Goal: Check status: Check status

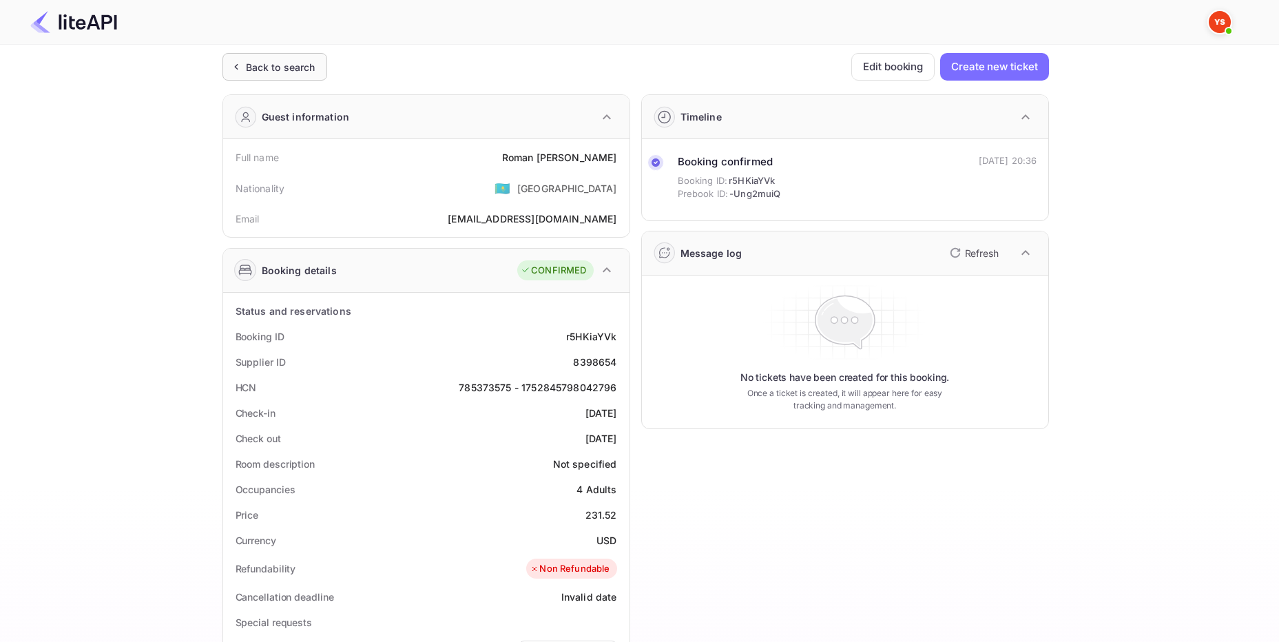
click at [258, 72] on div "Back to search" at bounding box center [281, 67] width 70 height 14
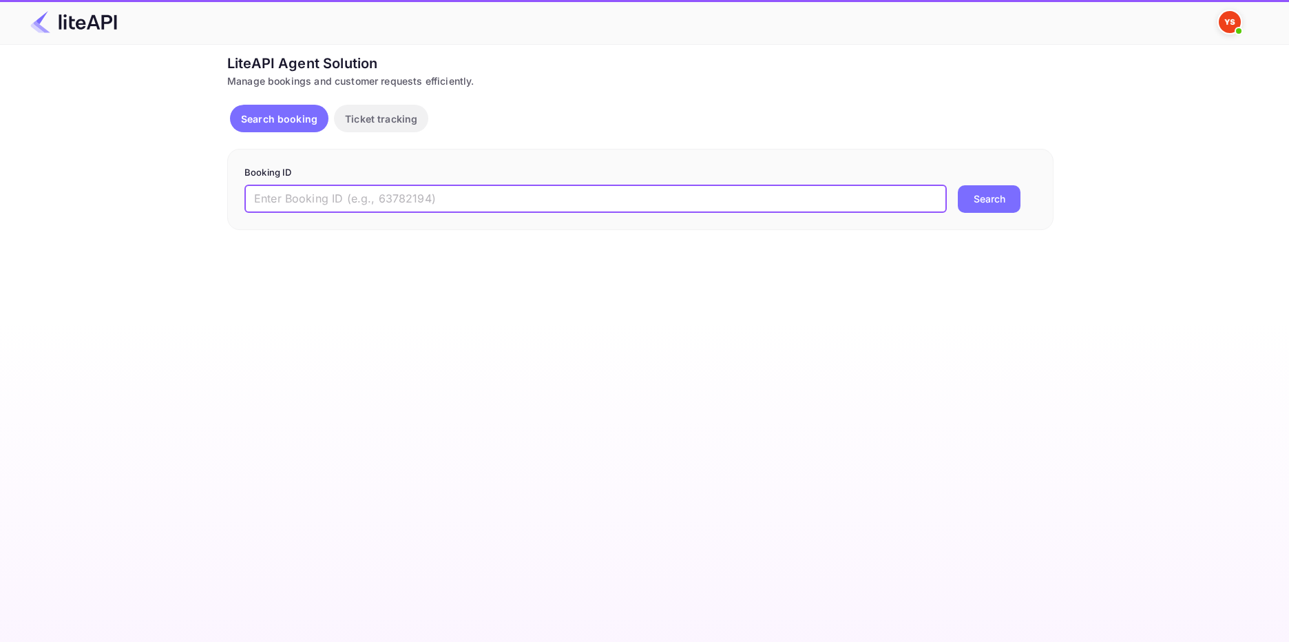
click at [291, 200] on input "text" at bounding box center [595, 199] width 702 height 28
paste input "8126354"
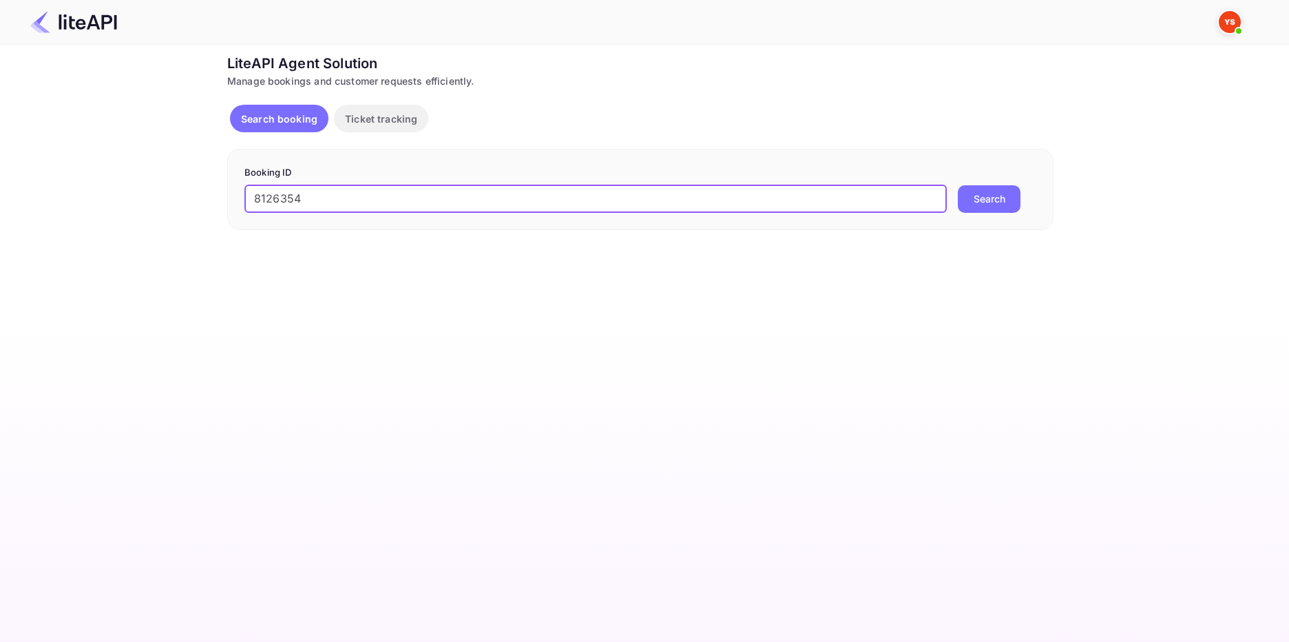
type input "8126354"
click at [1002, 205] on button "Search" at bounding box center [989, 199] width 63 height 28
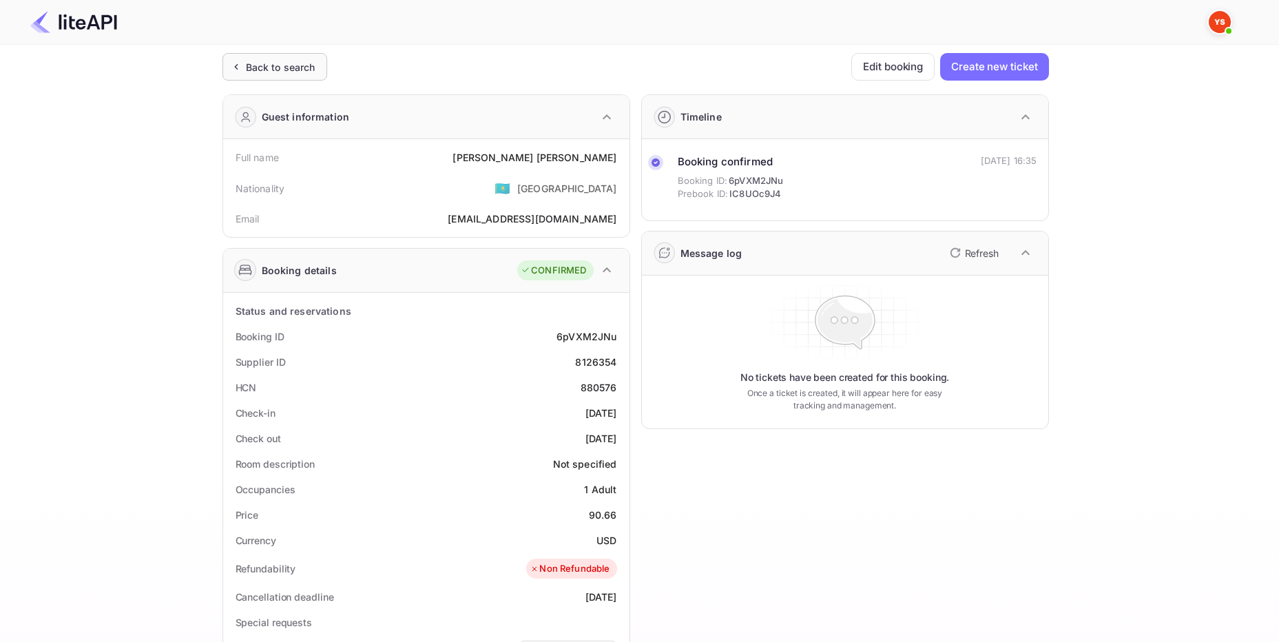
click at [280, 56] on div "Back to search" at bounding box center [274, 67] width 105 height 28
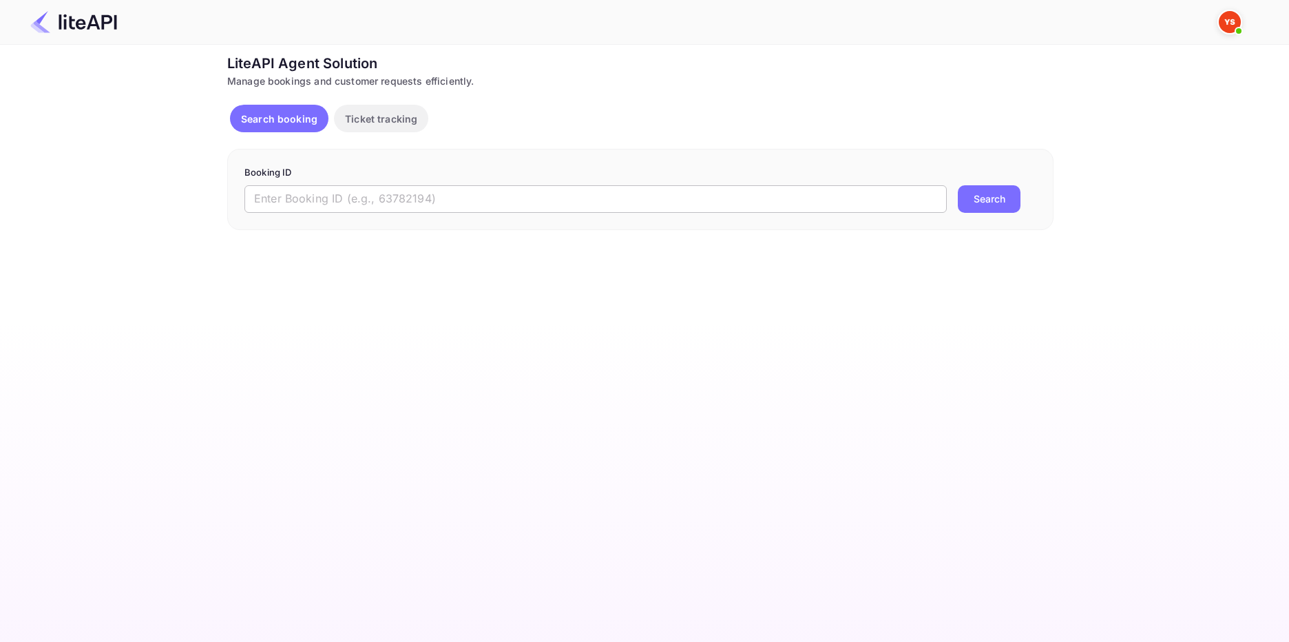
click at [415, 205] on input "text" at bounding box center [595, 199] width 702 height 28
paste input "6928067"
type input "6928067"
click at [972, 201] on button "Search" at bounding box center [989, 199] width 63 height 28
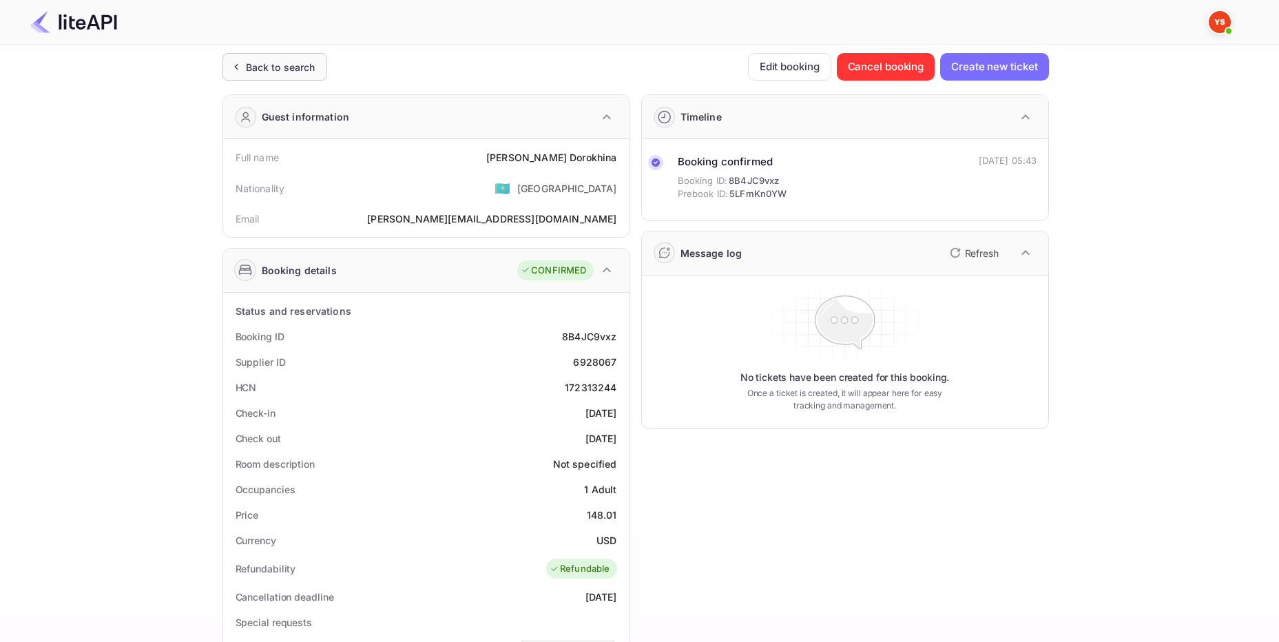
click at [297, 66] on div "Back to search" at bounding box center [281, 67] width 70 height 14
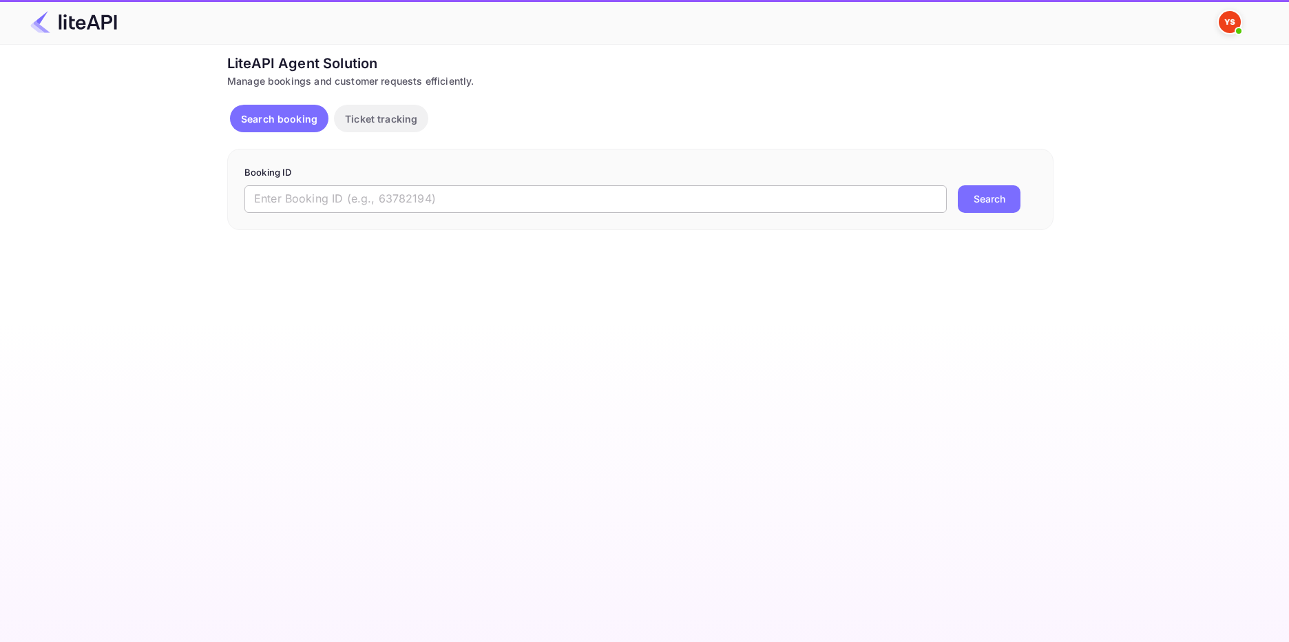
click at [249, 205] on input "text" at bounding box center [595, 199] width 702 height 28
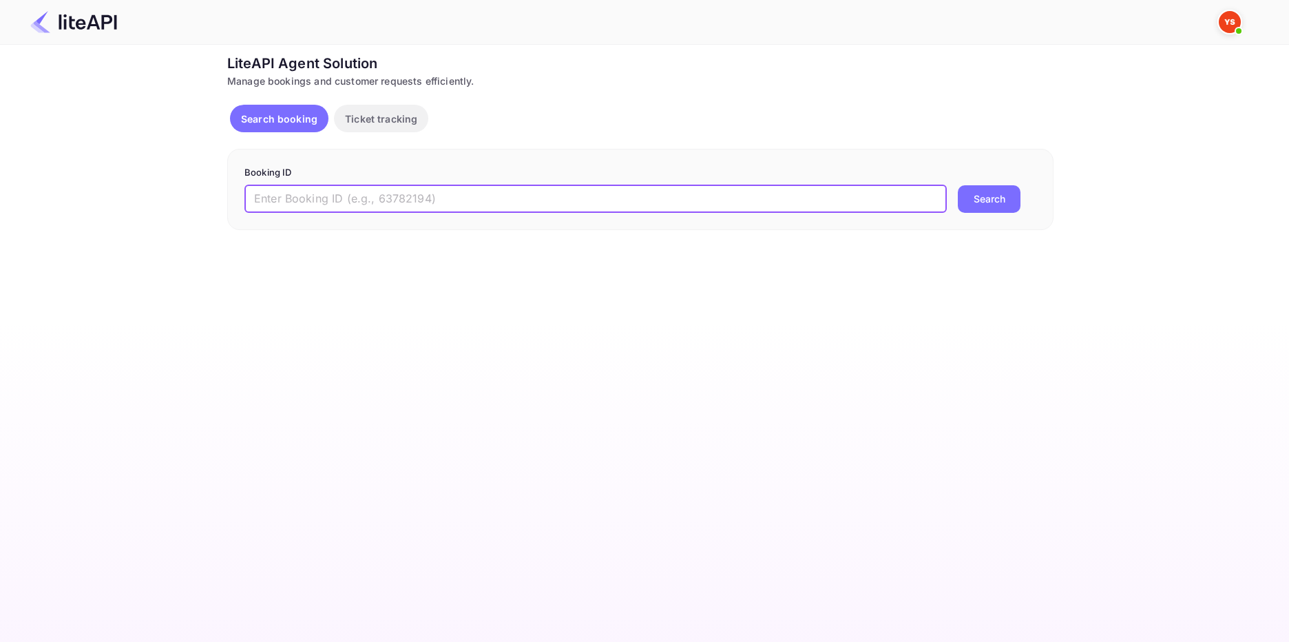
paste input "8806964"
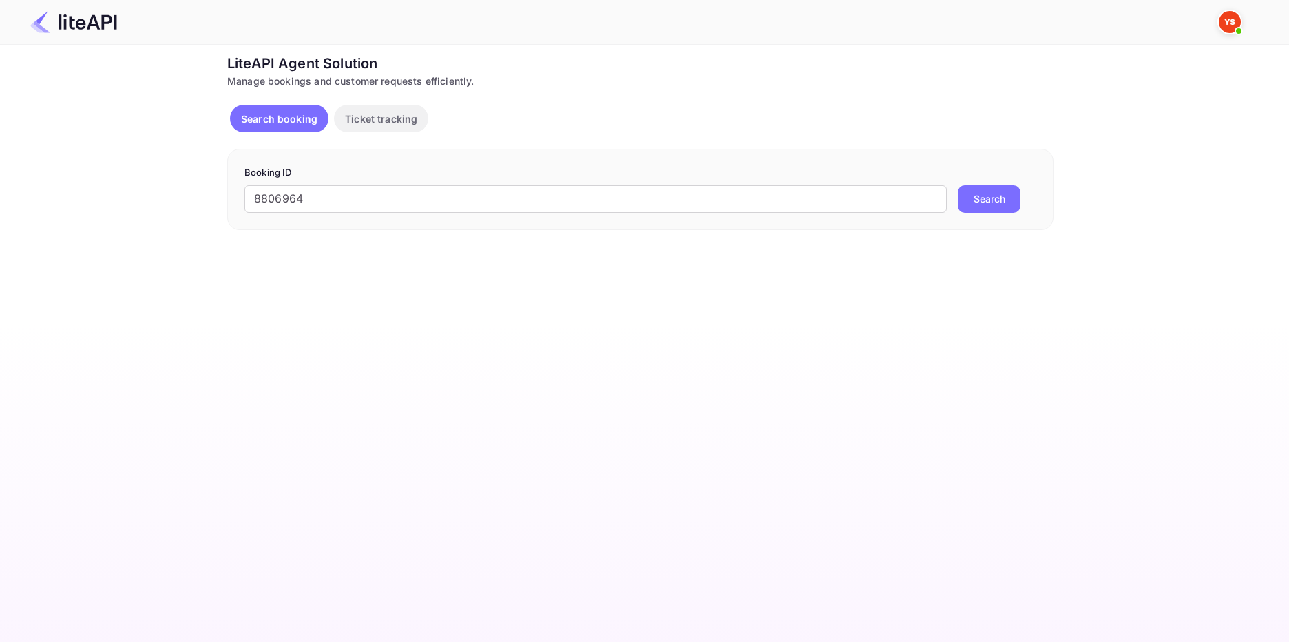
click at [985, 187] on button "Search" at bounding box center [989, 199] width 63 height 28
click at [262, 190] on input "8806964" at bounding box center [595, 199] width 702 height 28
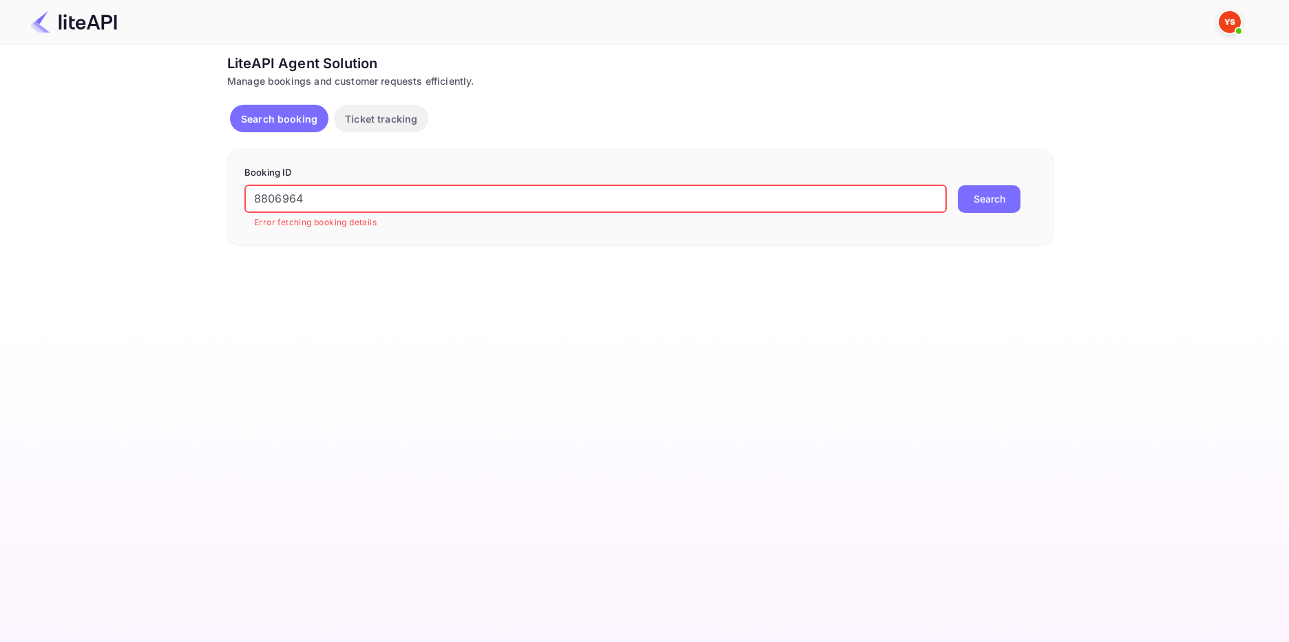
click at [258, 193] on input "8806964" at bounding box center [595, 199] width 702 height 28
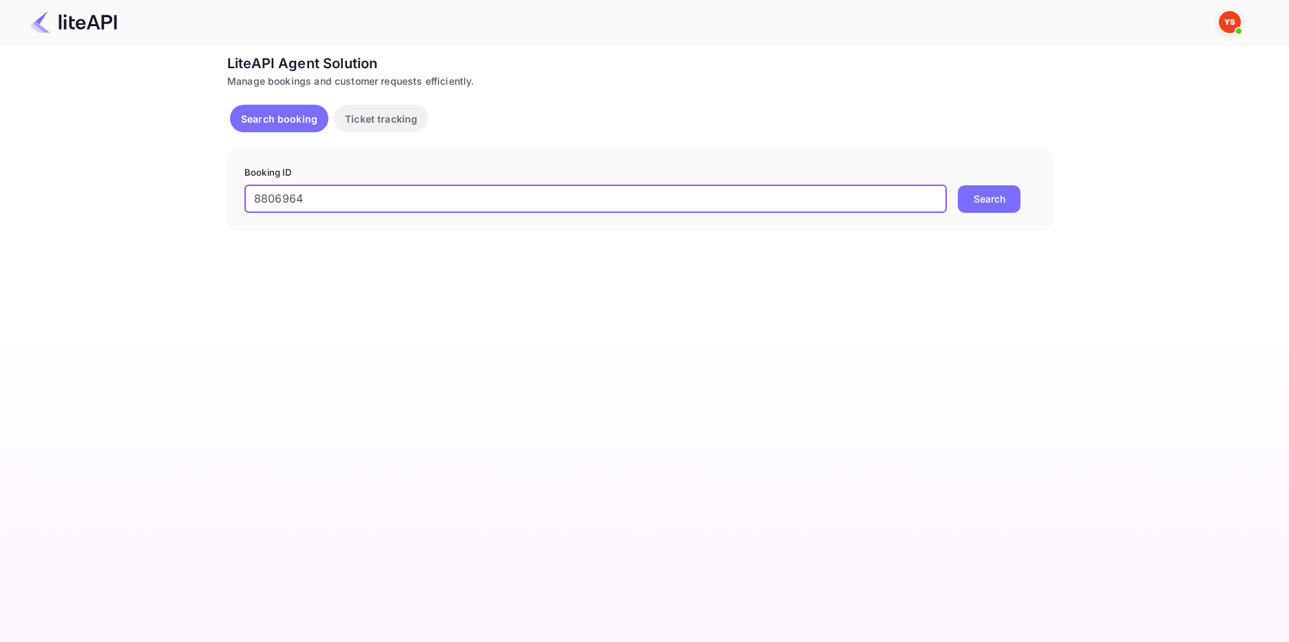
type input "8806964"
drag, startPoint x: 1008, startPoint y: 203, endPoint x: 977, endPoint y: 202, distance: 31.0
click at [1006, 203] on button "Search" at bounding box center [989, 199] width 63 height 28
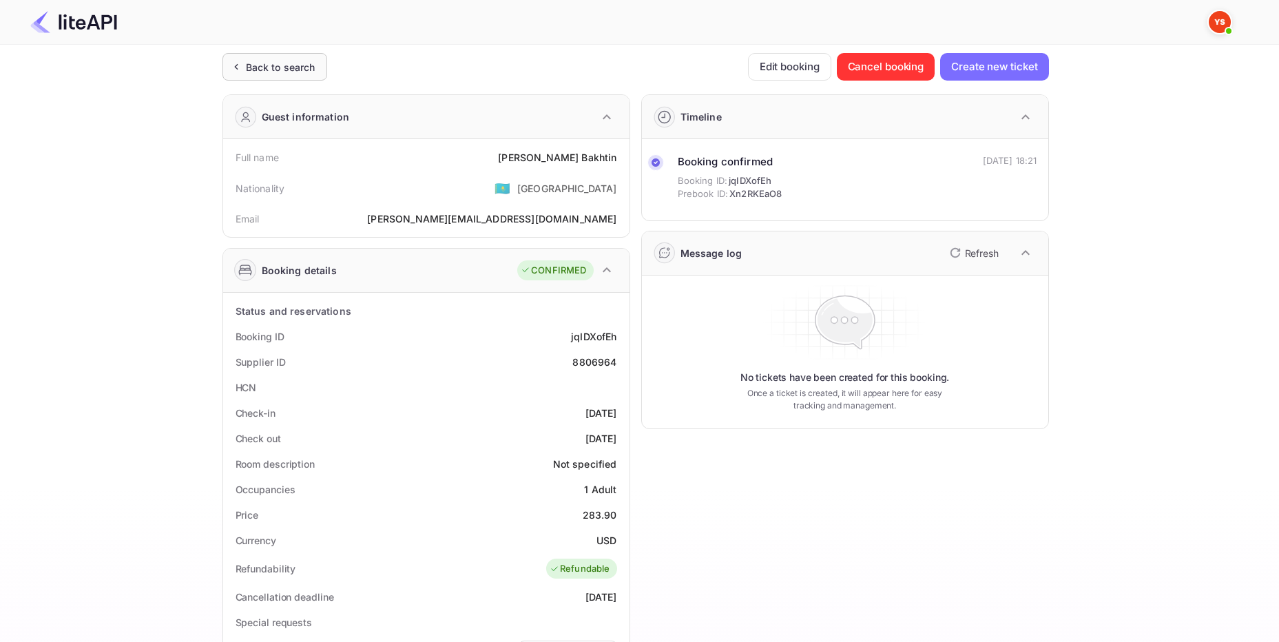
click at [300, 70] on div "Back to search" at bounding box center [281, 67] width 70 height 14
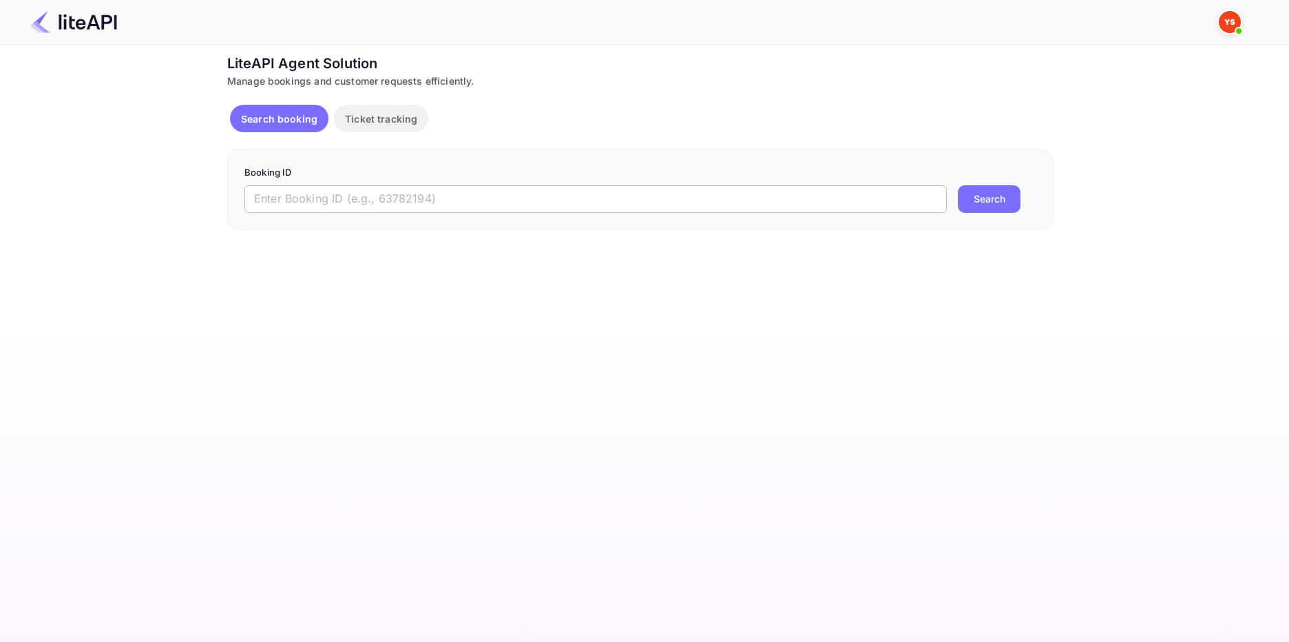
click at [357, 202] on input "text" at bounding box center [595, 199] width 702 height 28
paste input "8674753"
type input "8674753"
click at [974, 198] on button "Search" at bounding box center [989, 199] width 63 height 28
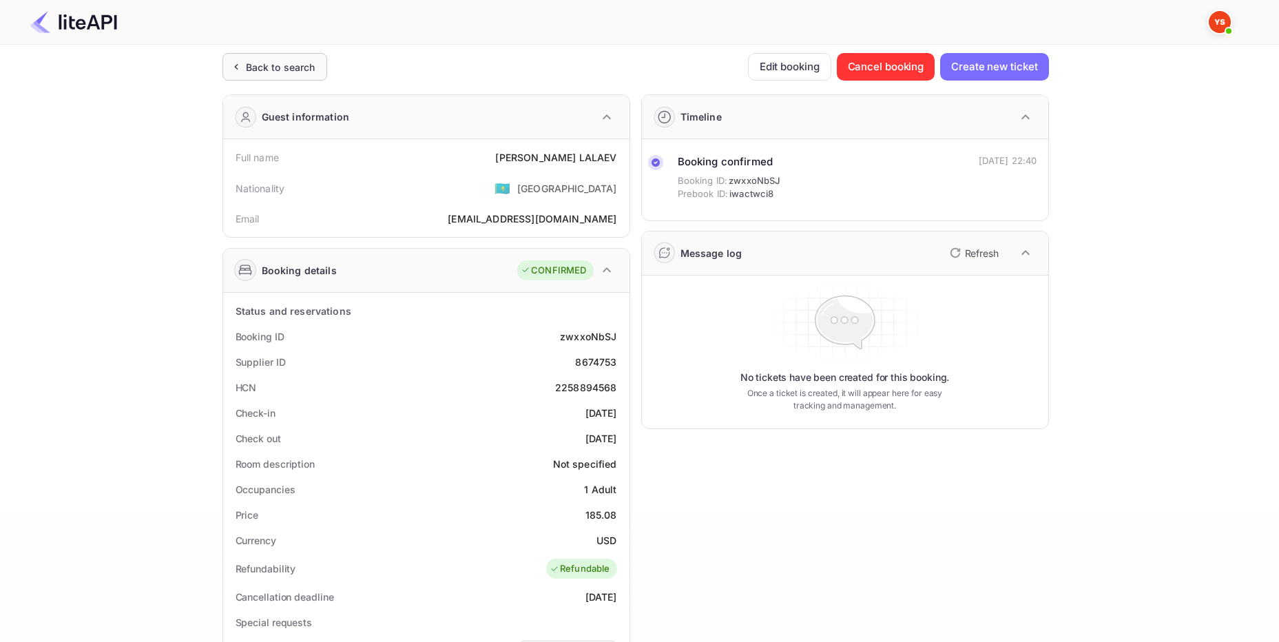
click at [309, 70] on div "Back to search" at bounding box center [281, 67] width 70 height 14
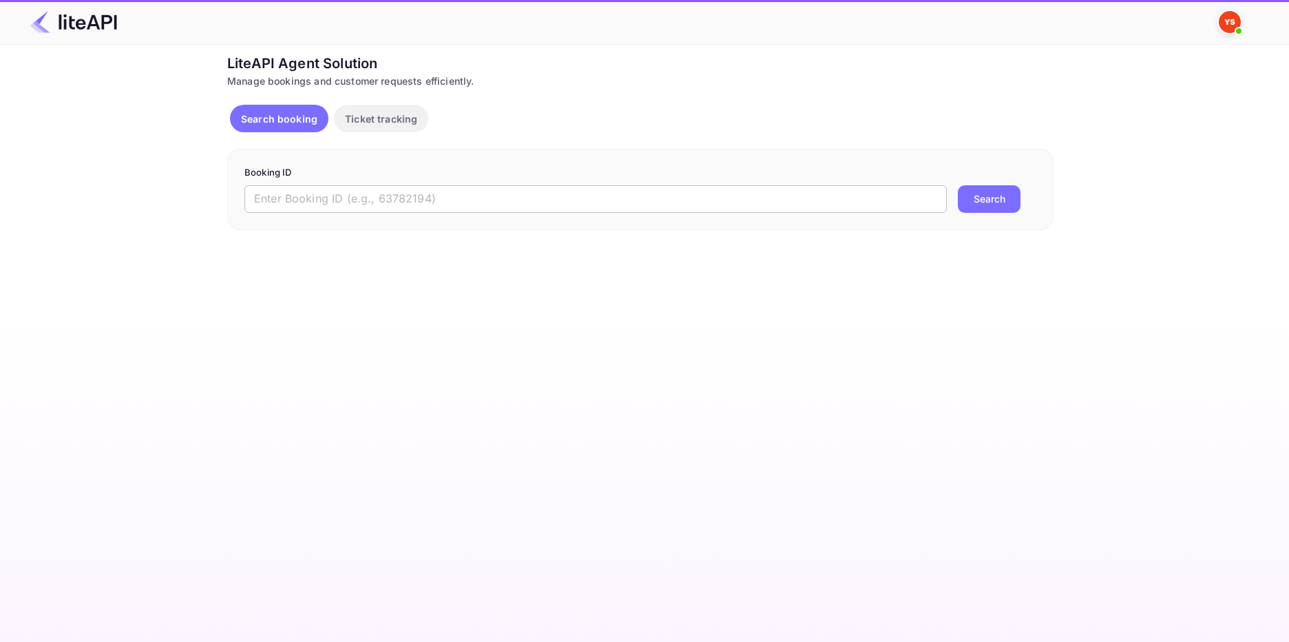
click at [255, 196] on input "text" at bounding box center [595, 199] width 702 height 28
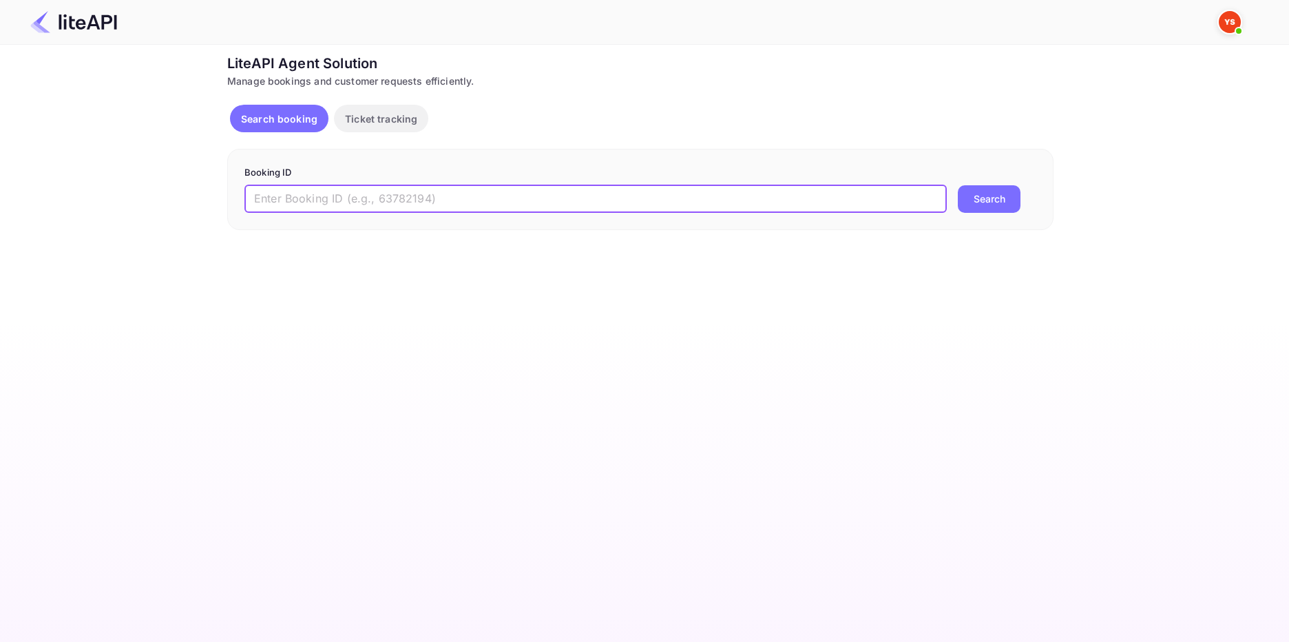
paste input "8660421"
click at [258, 194] on input "8660421" at bounding box center [595, 199] width 702 height 28
type input "8660421"
drag, startPoint x: 985, startPoint y: 202, endPoint x: 906, endPoint y: 202, distance: 78.5
click at [985, 203] on button "Search" at bounding box center [989, 199] width 63 height 28
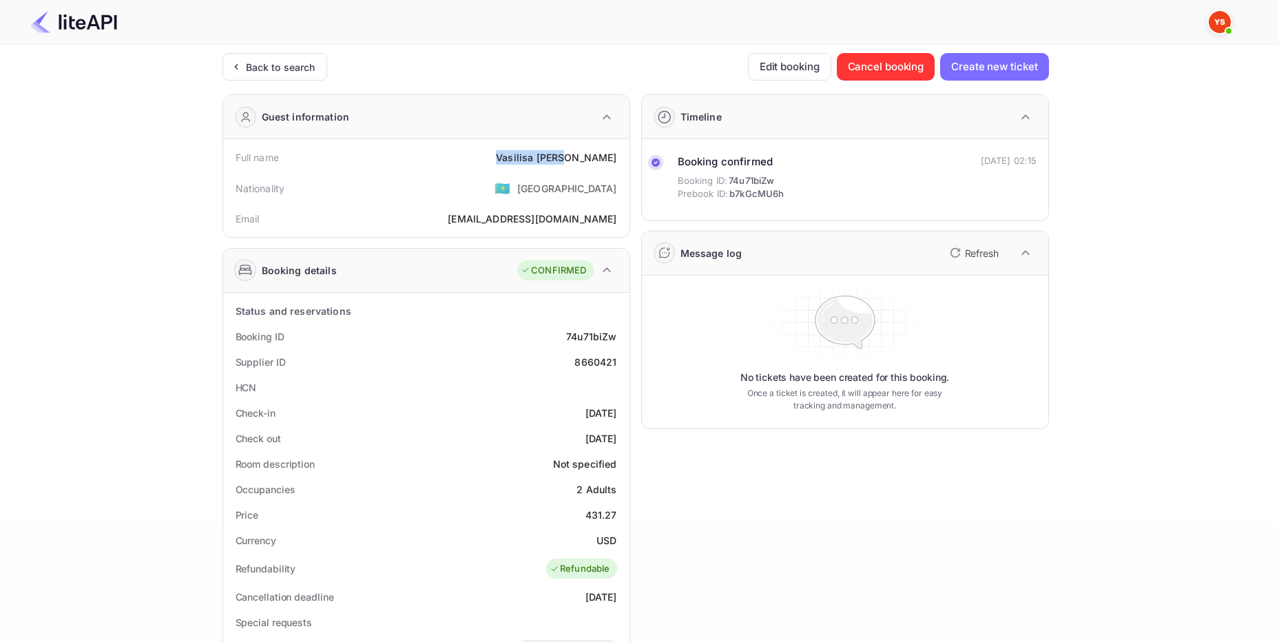
drag, startPoint x: 538, startPoint y: 152, endPoint x: 616, endPoint y: 155, distance: 77.9
click at [616, 155] on div "Full name [PERSON_NAME]" at bounding box center [426, 157] width 395 height 25
copy div "[PERSON_NAME]"
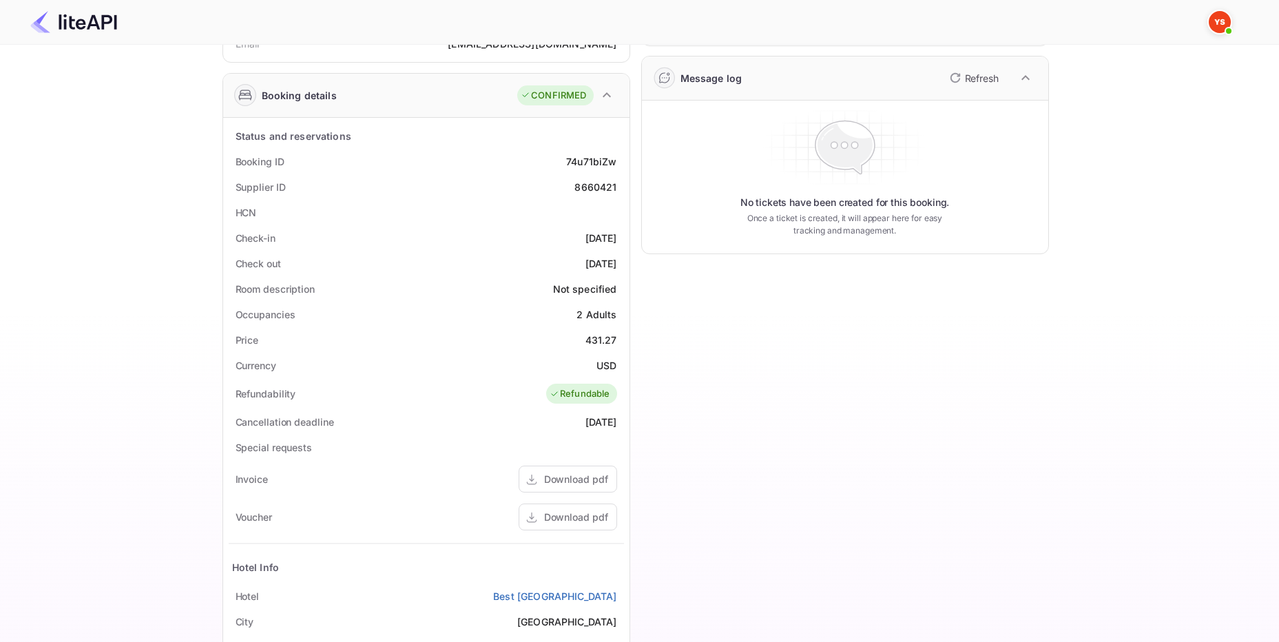
scroll to position [207, 0]
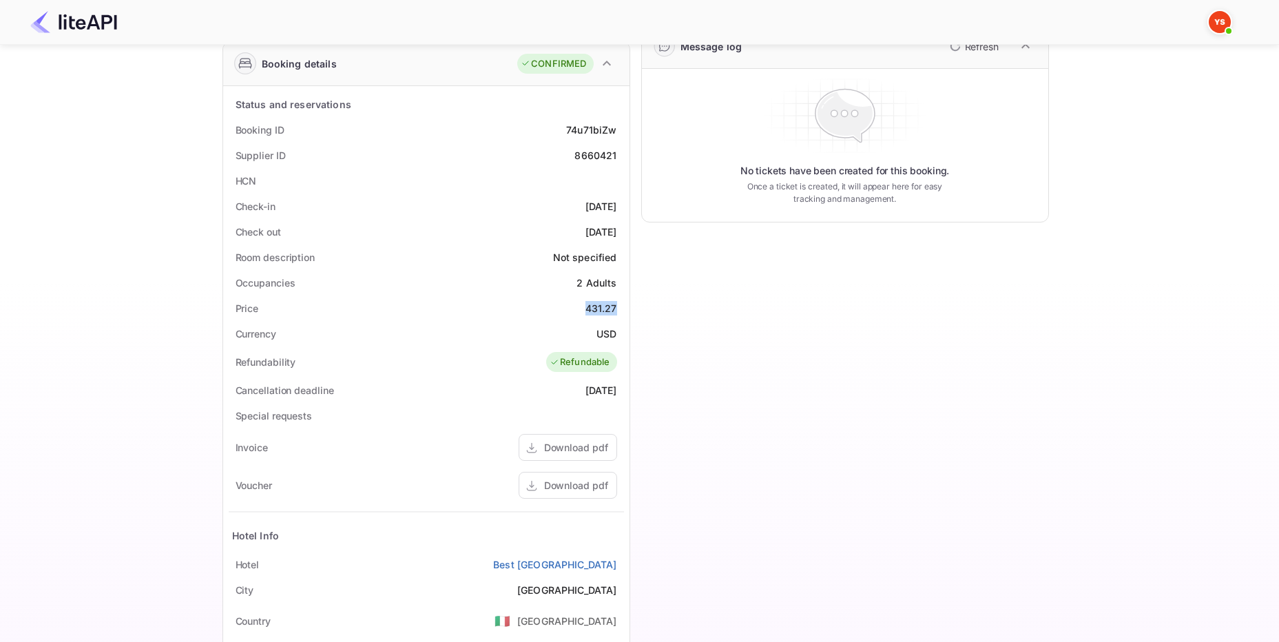
drag, startPoint x: 581, startPoint y: 301, endPoint x: 620, endPoint y: 306, distance: 39.5
click at [620, 306] on div "Price 431.27" at bounding box center [426, 307] width 395 height 25
copy div "431.27"
drag, startPoint x: 619, startPoint y: 333, endPoint x: 596, endPoint y: 333, distance: 22.7
click at [596, 333] on div "Currency USD" at bounding box center [426, 333] width 395 height 25
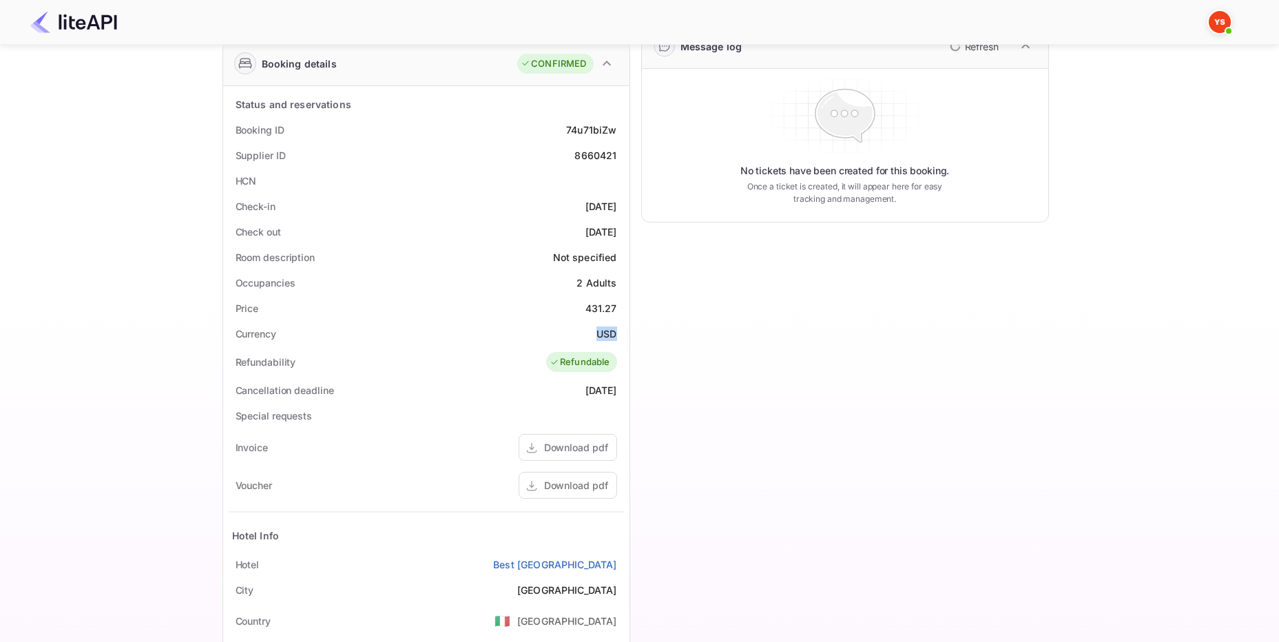
copy div "USD"
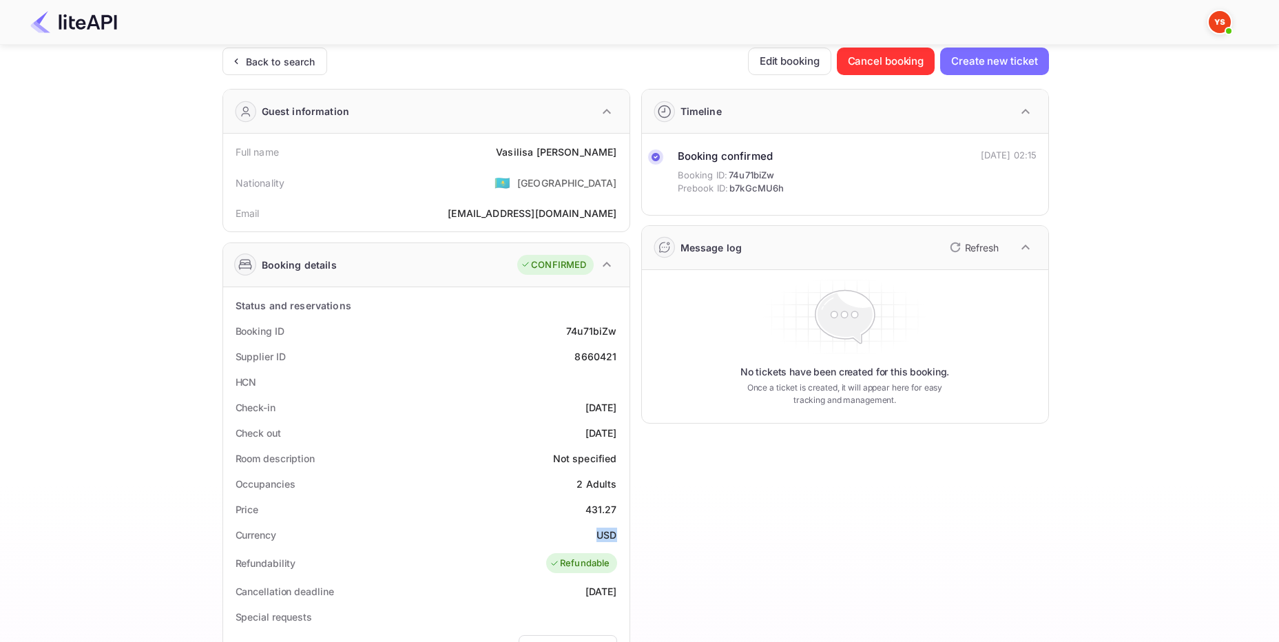
scroll to position [0, 0]
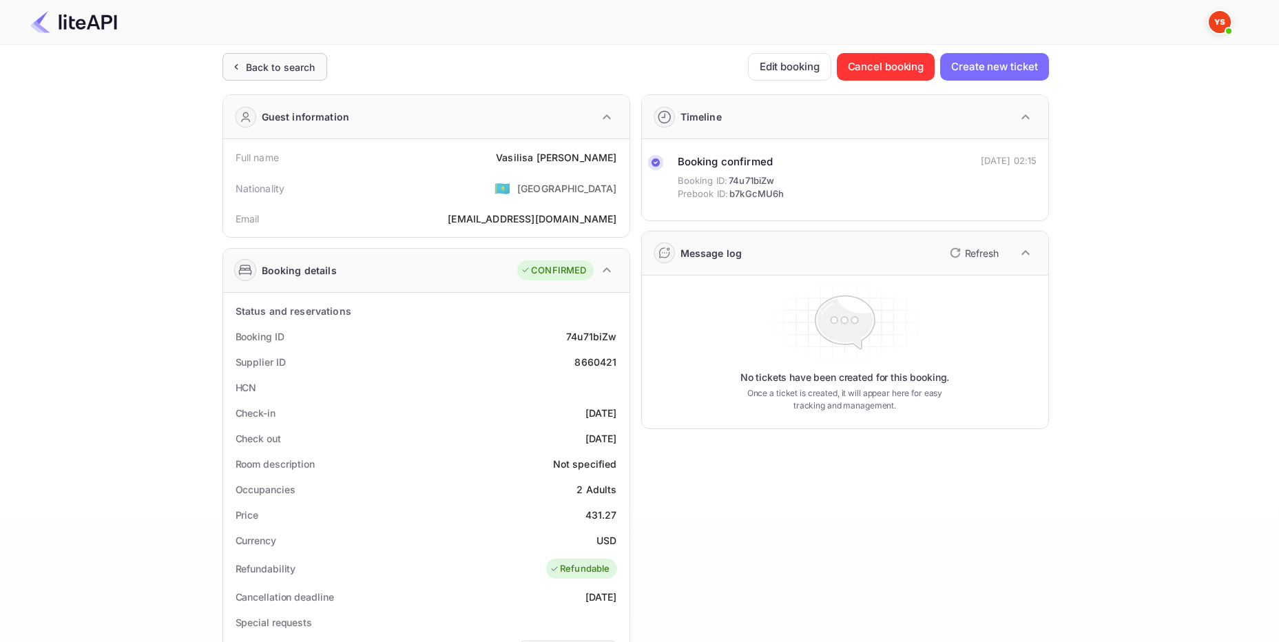
click at [280, 67] on div "Back to search" at bounding box center [281, 67] width 70 height 14
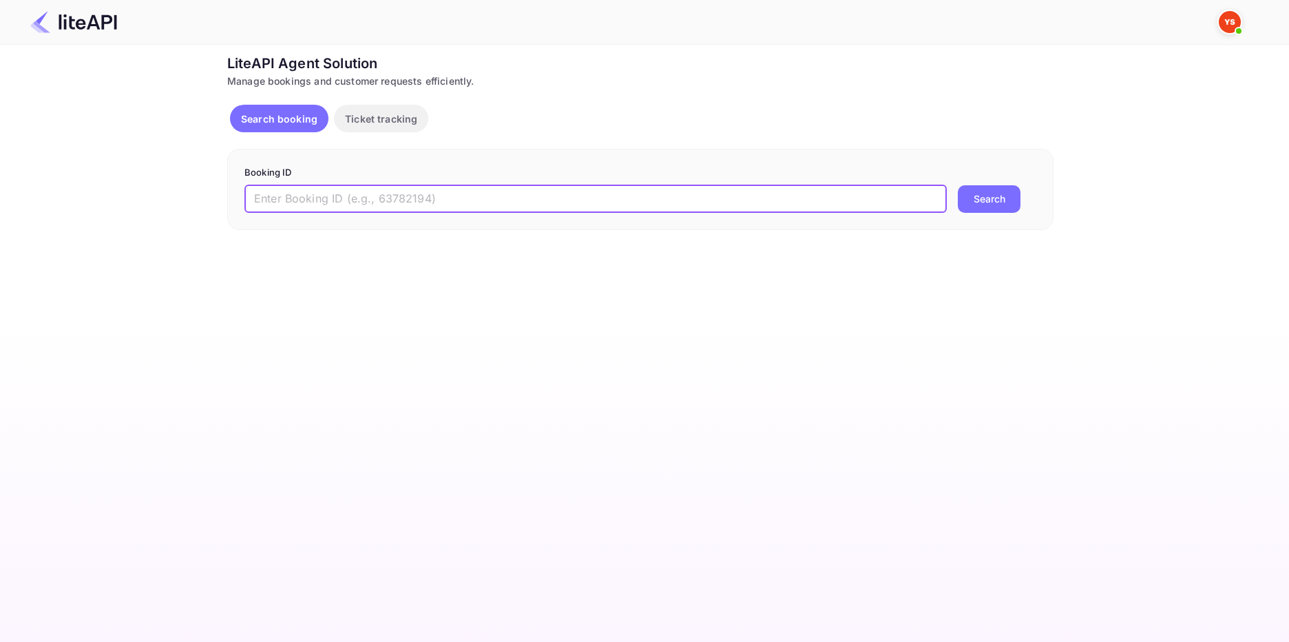
click at [276, 192] on input "text" at bounding box center [595, 199] width 702 height 28
paste input "8793968"
type input "8793968"
click at [983, 197] on button "Search" at bounding box center [989, 199] width 63 height 28
